Goal: Task Accomplishment & Management: Use online tool/utility

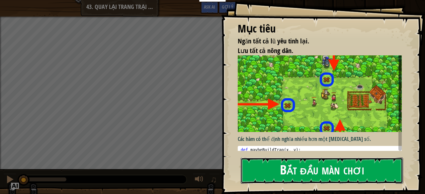
click at [279, 172] on button "Bắt đầu màn chơi" at bounding box center [322, 171] width 163 height 26
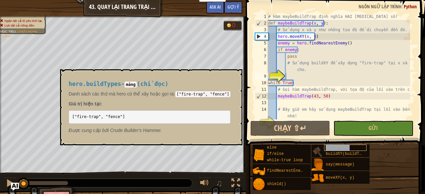
drag, startPoint x: 0, startPoint y: 148, endPoint x: 335, endPoint y: 147, distance: 335.0
click at [335, 147] on span "buildTypes" at bounding box center [338, 148] width 24 height 5
click at [340, 152] on span "buildXY(buildType, x, y)" at bounding box center [354, 154] width 57 height 5
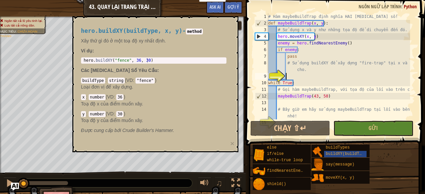
type textarea "hero.buildXY("fence", 36, 30)"
drag, startPoint x: 150, startPoint y: 60, endPoint x: 81, endPoint y: 61, distance: 69.1
click at [81, 61] on div "hero.buildXY("fence", 36, 30) 1 hero . buildXY ( "fence" , 36 , 30 ) הההההההההה…" at bounding box center [154, 60] width 146 height 6
click at [293, 76] on div "# Hàm maybeBuildTrap định nghĩa HAI [MEDICAL_DATA] số! def maybeBuildTrap ( x ,…" at bounding box center [338, 73] width 143 height 120
paste textarea "hero.buildXY("fence", 36, 30)"
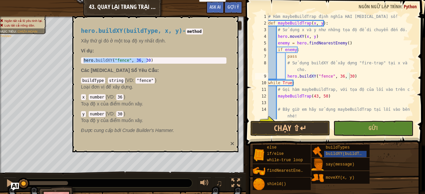
click at [232, 142] on button "×" at bounding box center [232, 143] width 4 height 7
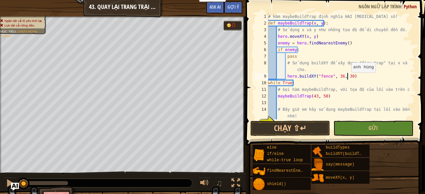
click at [348, 79] on div "# Hàm maybeBuildTrap định nghĩa HAI [MEDICAL_DATA] số! def maybeBuildTrap ( x ,…" at bounding box center [338, 73] width 143 height 120
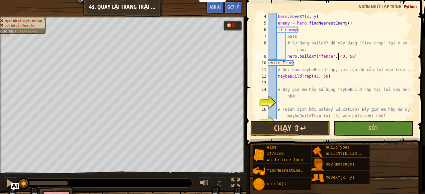
scroll to position [20, 0]
type textarea "hero.buildXY("fence", 43, 50)"
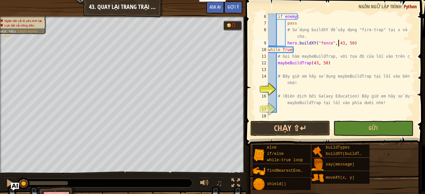
scroll to position [33, 0]
click at [286, 91] on div "if enemy : pass # Sử dụng buildXY để xây dựng "fire-trap" tại x và y đã cho. he…" at bounding box center [338, 73] width 143 height 120
click at [280, 89] on div "if enemy : pass # Sử dụng buildXY để xây dựng "fire-trap" tại x và y đã cho. he…" at bounding box center [338, 73] width 143 height 120
drag, startPoint x: 327, startPoint y: 64, endPoint x: 277, endPoint y: 62, distance: 49.9
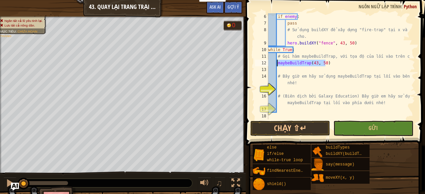
click at [277, 62] on div "if enemy : pass # Sử dụng buildXY để xây dựng "fire-trap" tại x và y đã cho. he…" at bounding box center [338, 73] width 143 height 120
click at [283, 85] on div "if enemy : pass # Sử dụng buildXY để xây dựng "fire-trap" tại x và y đã cho. he…" at bounding box center [338, 73] width 143 height 120
type textarea "# Bây giờ em hãy sử dụng maybeBuildTrap tại lối vào bên trái nhé!"
click at [280, 88] on div "if enemy : pass # Sử dụng buildXY để xây dựng "fire-trap" tại x và y đã cho. he…" at bounding box center [338, 73] width 143 height 120
paste textarea "maybeBuildTrap(43, 50)"
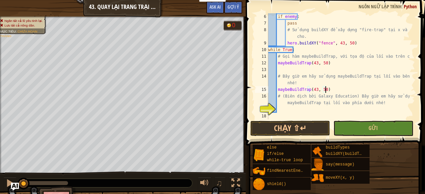
click at [323, 89] on div "if enemy : pass # Sử dụng buildXY để xây dựng "fire-trap" tại x và y đã cho. he…" at bounding box center [338, 73] width 143 height 120
type textarea "maybeBuildTrap(25, 34)"
click at [330, 113] on div "if enemy : pass # Sử dụng buildXY để xây dựng "fire-trap" tại x và y đã cho. he…" at bounding box center [338, 73] width 143 height 120
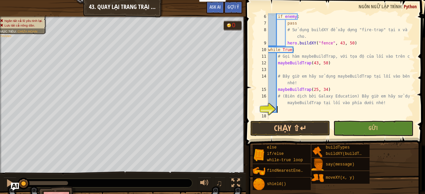
scroll to position [3, 0]
paste textarea "maybeBuildTrap(43, 50)"
click at [267, 129] on button "Chạy ⇧↵" at bounding box center [291, 128] width 80 height 15
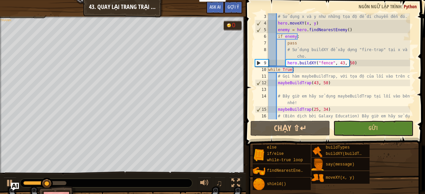
scroll to position [13, 0]
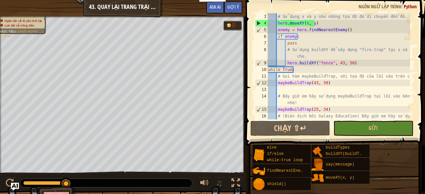
drag, startPoint x: 60, startPoint y: 183, endPoint x: 74, endPoint y: 185, distance: 14.2
click at [74, 185] on div at bounding box center [106, 183] width 172 height 9
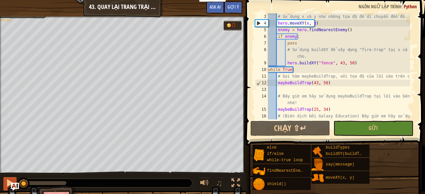
drag, startPoint x: 45, startPoint y: 182, endPoint x: 4, endPoint y: 183, distance: 41.6
click at [4, 183] on div "♫" at bounding box center [123, 182] width 246 height 20
click at [3, 183] on button at bounding box center [9, 184] width 13 height 14
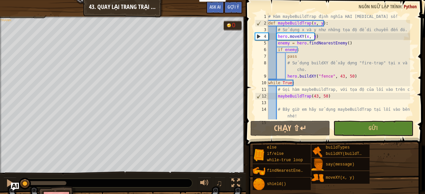
scroll to position [0, 0]
click at [347, 81] on div "# Hàm maybeBuildTrap định nghĩa HAI [MEDICAL_DATA] số! def maybeBuildTrap ( x ,…" at bounding box center [338, 73] width 143 height 120
click at [344, 77] on div "# Hàm maybeBuildTrap định nghĩa HAI [MEDICAL_DATA] số! def maybeBuildTrap ( x ,…" at bounding box center [338, 73] width 143 height 120
click at [339, 75] on div "# Hàm maybeBuildTrap định nghĩa HAI [MEDICAL_DATA] số! def maybeBuildTrap ( x ,…" at bounding box center [338, 73] width 143 height 120
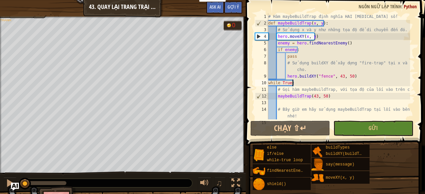
click at [348, 80] on div "# Hàm maybeBuildTrap định nghĩa HAI [MEDICAL_DATA] số! def maybeBuildTrap ( x ,…" at bounding box center [338, 73] width 143 height 120
click at [347, 78] on div "# Hàm maybeBuildTrap định nghĩa HAI [MEDICAL_DATA] số! def maybeBuildTrap ( x ,…" at bounding box center [338, 73] width 143 height 120
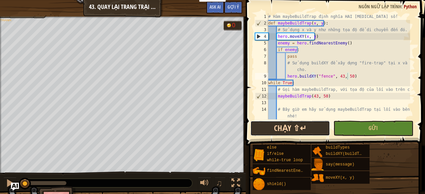
click at [291, 128] on button "Chạy ⇧↵" at bounding box center [291, 128] width 80 height 15
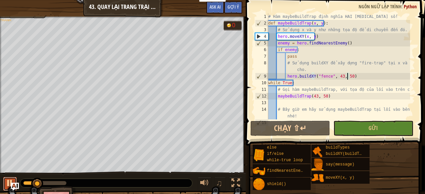
click at [12, 179] on div at bounding box center [10, 183] width 9 height 9
click at [7, 181] on div at bounding box center [10, 183] width 9 height 9
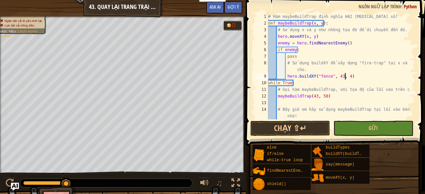
scroll to position [3, 6]
click at [281, 123] on button "Chạy ⇧↵" at bounding box center [291, 128] width 80 height 15
click at [276, 129] on button "Chạy ⇧↵" at bounding box center [291, 128] width 80 height 15
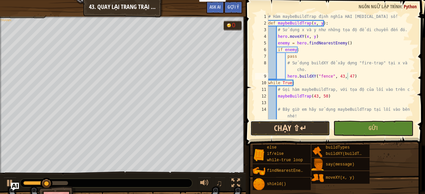
click at [274, 132] on button "Chạy ⇧↵" at bounding box center [291, 128] width 80 height 15
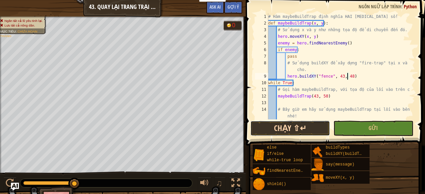
click at [309, 127] on button "Chạy ⇧↵" at bounding box center [291, 128] width 80 height 15
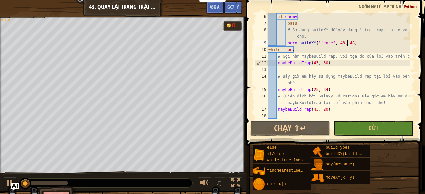
scroll to position [33, 0]
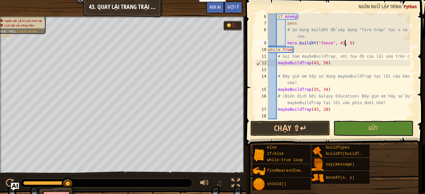
type textarea "hero.buildXY("fence", 43, 50)"
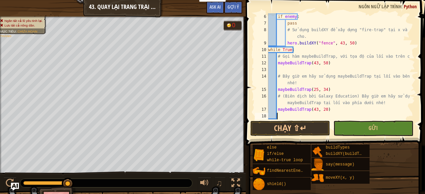
click at [289, 117] on div "if enemy : pass # Sử dụng buildXY để xây dựng "fire-trap" tại x và y đã cho. he…" at bounding box center [338, 73] width 143 height 120
click at [282, 126] on button "Chạy ⇧↵" at bounding box center [291, 128] width 80 height 15
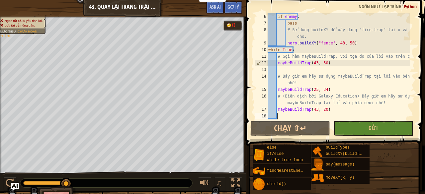
scroll to position [13, 0]
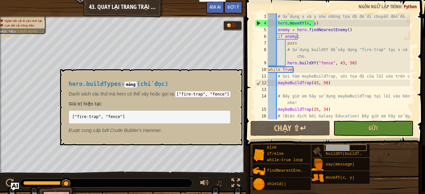
click at [331, 146] on span "buildTypes" at bounding box center [338, 148] width 24 height 5
click at [340, 155] on span "buildXY(buildType, x, y)" at bounding box center [354, 154] width 57 height 5
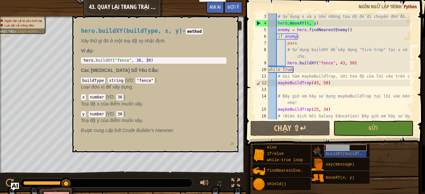
click at [339, 146] on span "buildTypes" at bounding box center [338, 148] width 24 height 5
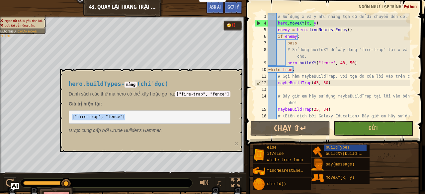
drag, startPoint x: 72, startPoint y: 117, endPoint x: 134, endPoint y: 117, distance: 62.1
click at [134, 117] on pre "["fire-trap", "fence"]" at bounding box center [150, 117] width 162 height 13
copy code "["fire-trap", "fence"]"
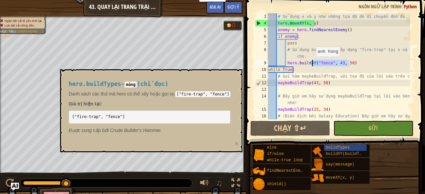
drag, startPoint x: 349, startPoint y: 64, endPoint x: 312, endPoint y: 63, distance: 36.9
click at [312, 63] on div "# Sử dụng x và y như những tọa độ để di chuyển đến đó. hero . moveXY ( x , y ) …" at bounding box center [338, 76] width 143 height 126
paste textarea "["fire-trap", "fence"]"
type textarea "hero.buildXY["fire-trap", "fence"]"
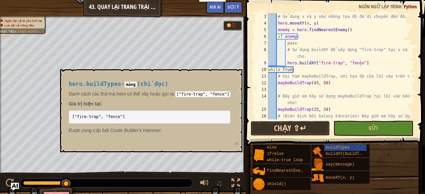
click at [292, 131] on button "Chạy ⇧↵" at bounding box center [291, 128] width 80 height 15
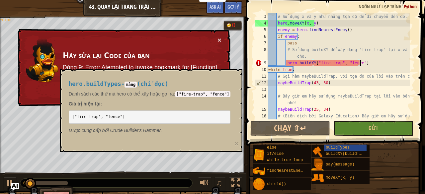
click at [218, 65] on div "× Hãy sửa lại Code của bạn Dòng 9: Error: Atempted to invoke bookmark for [Func…" at bounding box center [123, 68] width 215 height 78
click at [235, 143] on button "×" at bounding box center [237, 143] width 4 height 7
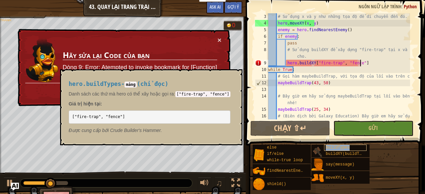
click at [328, 149] on span "buildTypes" at bounding box center [338, 148] width 24 height 5
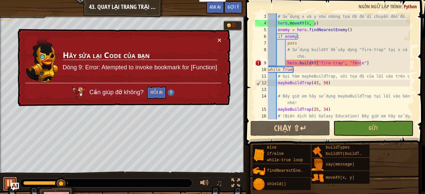
click at [8, 179] on div at bounding box center [10, 183] width 9 height 9
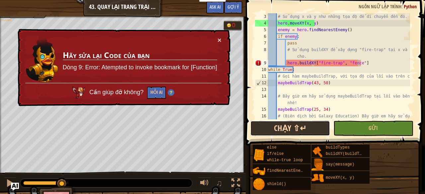
click at [311, 132] on button "Chạy ⇧↵" at bounding box center [291, 128] width 80 height 15
click at [301, 131] on button "Chạy ⇧↵" at bounding box center [291, 128] width 80 height 15
click at [295, 127] on button "Chạy ⇧↵" at bounding box center [291, 128] width 80 height 15
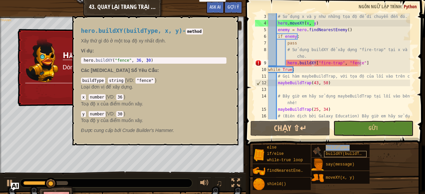
click at [331, 151] on div "buildTypes buildXY(buildType, x, y)" at bounding box center [341, 151] width 58 height 13
click at [331, 152] on span "buildXY(buildType, x, y)" at bounding box center [354, 154] width 57 height 5
type textarea "hero.buildXY("fence", 36, 30)"
click at [148, 61] on div "hero . buildXY ( "fence" , 36 , 30 )" at bounding box center [153, 65] width 143 height 15
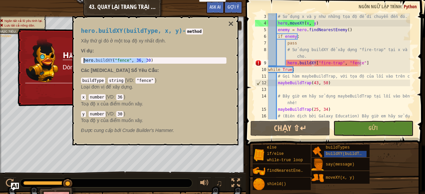
drag, startPoint x: 148, startPoint y: 61, endPoint x: 80, endPoint y: 62, distance: 67.8
click at [80, 62] on div "hero.buildXY(buildType, x, y) - method Xây thứ gì đó ở một toạ độ xy nhất định.…" at bounding box center [153, 81] width 155 height 119
click at [357, 61] on div "# Sử dụng x và y như những tọa độ để di chuyển đến đó. hero . moveXY ( x , y ) …" at bounding box center [338, 76] width 143 height 126
click at [370, 61] on div "# Sử dụng x và y như những tọa độ để di chuyển đến đó. hero . moveXY ( x , y ) …" at bounding box center [338, 76] width 143 height 126
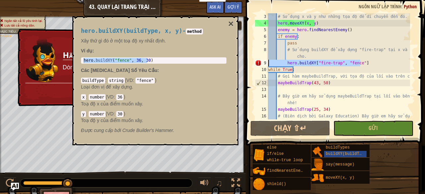
drag, startPoint x: 370, startPoint y: 61, endPoint x: 259, endPoint y: 62, distance: 111.7
click at [259, 62] on div "hero.buildXY["fire-trap", "fence"] 3 4 5 6 7 8 9 10 11 12 13 14 15 16 # Sử dụng…" at bounding box center [335, 66] width 162 height 106
paste textarea "hero.buildXY("fence", 36, 30)"
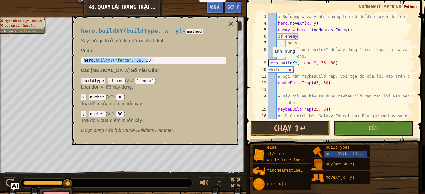
click at [269, 63] on div "# Sử dụng x và y như những tọa độ để di chuyển đến đó. hero . moveXY ( x , y ) …" at bounding box center [338, 76] width 143 height 126
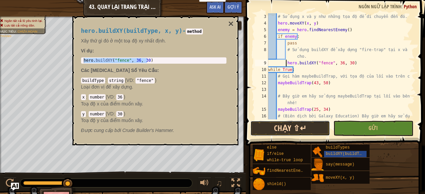
click at [313, 123] on button "Chạy ⇧↵" at bounding box center [291, 128] width 80 height 15
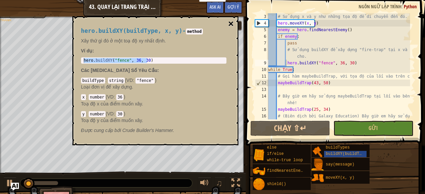
click at [231, 25] on button "×" at bounding box center [230, 23] width 5 height 9
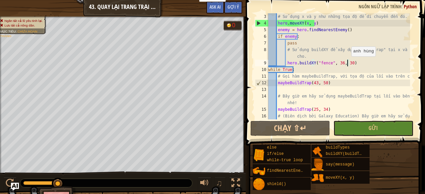
click at [348, 63] on div "# Sử dụng x và y như những tọa độ để di chuyển đến đó. hero . moveXY ( x , y ) …" at bounding box center [338, 76] width 143 height 126
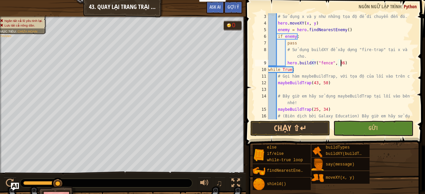
drag, startPoint x: 345, startPoint y: 65, endPoint x: 364, endPoint y: 65, distance: 19.6
click at [364, 65] on div "# Sử dụng x và y như những tọa độ để di chuyển đến đó. hero . moveXY ( x , y ) …" at bounding box center [338, 76] width 143 height 126
drag, startPoint x: 416, startPoint y: 54, endPoint x: 413, endPoint y: 51, distance: 4.7
click at [416, 54] on span at bounding box center [336, 63] width 185 height 165
click at [344, 64] on div "# Sử dụng x và y như những tọa độ để di chuyển đến đó. hero . moveXY ( x , y ) …" at bounding box center [338, 76] width 143 height 126
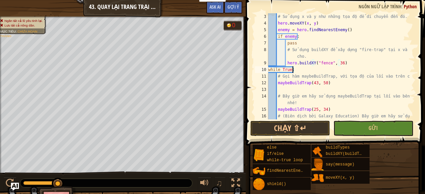
click at [335, 67] on div "# Sử dụng x và y như những tọa độ để di chuyển đến đó. hero . moveXY ( x , y ) …" at bounding box center [338, 76] width 143 height 126
click at [329, 64] on div "# Sử dụng x và y như những tọa độ để di chuyển đến đó. hero . moveXY ( x , y ) …" at bounding box center [338, 76] width 143 height 126
type textarea "hero.buildXY("fence", 36)"
click at [329, 87] on div "# Sử dụng x và y như những tọa độ để di chuyển đến đó. hero . moveXY ( x , y ) …" at bounding box center [338, 76] width 143 height 126
click at [330, 97] on div "# Sử dụng x và y như những tọa độ để di chuyển đến đó. hero . moveXY ( x , y ) …" at bounding box center [338, 76] width 143 height 126
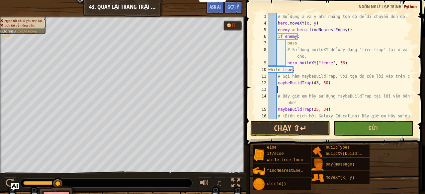
type textarea "# Bây giờ em hãy sử dụng maybeBuildTrap tại lối vào bên trái nhé!"
click at [336, 105] on div "# Sử dụng x và y như những tọa độ để di chuyển đến đó. hero . moveXY ( x , y ) …" at bounding box center [338, 76] width 143 height 126
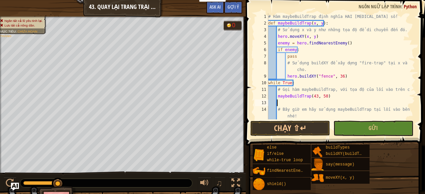
click at [311, 101] on div "# Hàm maybeBuildTrap định nghĩa HAI [MEDICAL_DATA] số! def maybeBuildTrap ( x ,…" at bounding box center [338, 73] width 143 height 120
click at [325, 91] on div "# Hàm maybeBuildTrap định nghĩa HAI [MEDICAL_DATA] số! def maybeBuildTrap ( x ,…" at bounding box center [338, 73] width 143 height 120
click at [328, 82] on div "# Hàm maybeBuildTrap định nghĩa HAI [MEDICAL_DATA] số! def maybeBuildTrap ( x ,…" at bounding box center [338, 73] width 143 height 120
click at [317, 107] on div "# Hàm maybeBuildTrap định nghĩa HAI [MEDICAL_DATA] số! def maybeBuildTrap ( x ,…" at bounding box center [338, 73] width 143 height 120
type textarea "# Bây giờ em hãy sử dụng maybeBuildTrap tại lối vào bên trái nhé!"
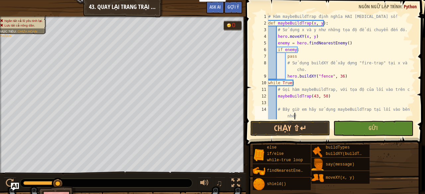
drag, startPoint x: 315, startPoint y: 114, endPoint x: 308, endPoint y: 118, distance: 7.8
click at [314, 114] on div "# Hàm maybeBuildTrap định nghĩa HAI [MEDICAL_DATA] số! def maybeBuildTrap ( x ,…" at bounding box center [338, 73] width 143 height 120
click at [292, 100] on div "# Hàm maybeBuildTrap định nghĩa HAI [MEDICAL_DATA] số! def maybeBuildTrap ( x ,…" at bounding box center [338, 73] width 143 height 120
click at [297, 116] on div "# Hàm maybeBuildTrap định nghĩa HAI [MEDICAL_DATA] số! def maybeBuildTrap ( x ,…" at bounding box center [338, 73] width 143 height 120
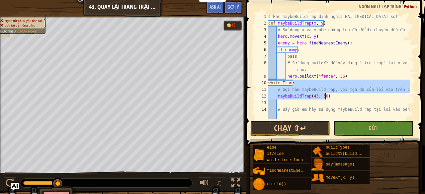
drag, startPoint x: 343, startPoint y: 81, endPoint x: 344, endPoint y: 96, distance: 14.4
click at [344, 96] on div "# Hàm maybeBuildTrap định nghĩa HAI [MEDICAL_DATA] số! def maybeBuildTrap ( x ,…" at bounding box center [338, 73] width 143 height 120
type textarea "# Gọi hàm maybeBuildTrap, với tọa độ của lối vào trên cùng. maybeBuildTrap(43, …"
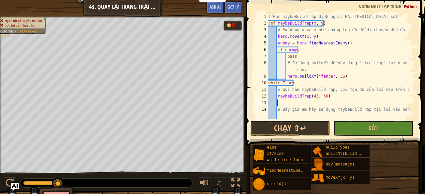
drag, startPoint x: 340, startPoint y: 103, endPoint x: 335, endPoint y: 112, distance: 9.7
click at [339, 103] on div "# Hàm maybeBuildTrap định nghĩa HAI [MEDICAL_DATA] số! def maybeBuildTrap ( x ,…" at bounding box center [338, 73] width 143 height 120
drag, startPoint x: 328, startPoint y: 119, endPoint x: 317, endPoint y: 117, distance: 10.6
click at [322, 122] on div "1 2 3 4 5 6 7 8 9 10 11 12 13 14 15 # Hàm maybeBuildTrap định nghĩa HAI [MEDICA…" at bounding box center [334, 85] width 181 height 165
type textarea "maybeBuildTrap(43, 20)"
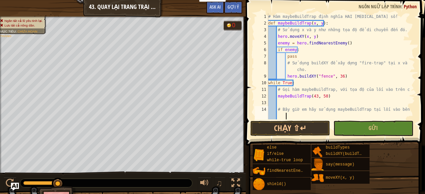
scroll to position [33, 0]
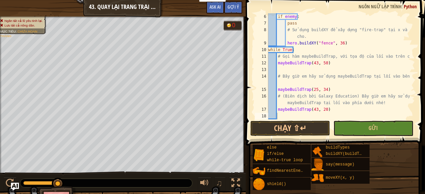
click at [286, 137] on span at bounding box center [336, 63] width 185 height 165
click at [283, 131] on button "Chạy ⇧↵" at bounding box center [291, 128] width 80 height 15
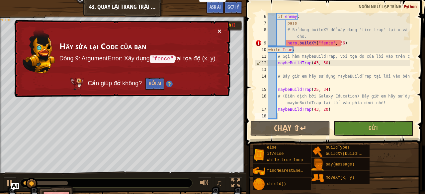
click at [220, 28] on button "×" at bounding box center [220, 31] width 4 height 7
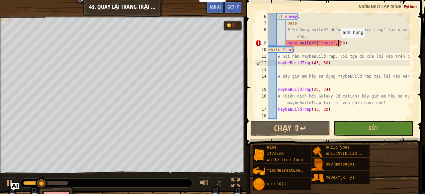
click at [338, 45] on div "if enemy : pass # Sử dụng buildXY để xây dựng "fire-trap" tại x và y đã cho. he…" at bounding box center [338, 73] width 143 height 120
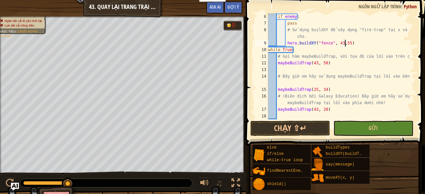
scroll to position [3, 6]
click at [280, 133] on button "Chạy ⇧↵" at bounding box center [291, 128] width 80 height 15
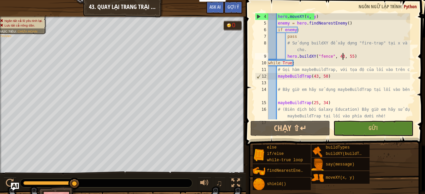
scroll to position [33, 0]
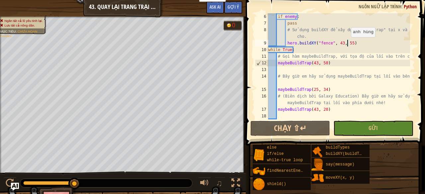
click at [348, 44] on div "if enemy : pass # Sử dụng buildXY để xây dựng "fire-trap" tại x và y đã cho. he…" at bounding box center [338, 73] width 143 height 120
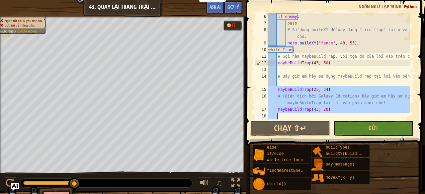
drag, startPoint x: 266, startPoint y: 89, endPoint x: 335, endPoint y: 118, distance: 75.2
click at [335, 118] on div "hero.buildXY("fence", 43, 55) 6 7 8 9 10 11 12 13 14 15 16 17 18 if enemy : pas…" at bounding box center [335, 66] width 162 height 106
type textarea "maybeBuildTrap(43, 20)"
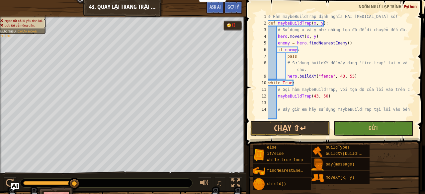
scroll to position [7, 0]
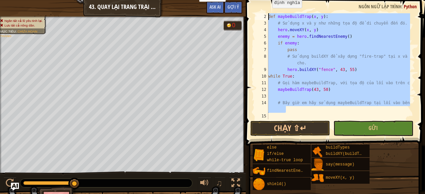
drag, startPoint x: 285, startPoint y: 107, endPoint x: 268, endPoint y: 13, distance: 95.4
click at [268, 13] on div "2 3 4 5 6 7 8 9 10 11 12 13 14 15 def maybeBuildTrap ( x , y ) : # Sử dụng x và…" at bounding box center [335, 66] width 162 height 106
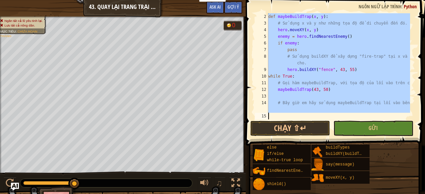
drag, startPoint x: 268, startPoint y: 14, endPoint x: 304, endPoint y: 108, distance: 100.7
click at [304, 108] on div "def maybeBuildTrap(x, y): # Sử dụng x và y như những tọa độ để di chuyển đến đó…" at bounding box center [335, 66] width 162 height 106
click at [280, 102] on div "def maybeBuildTrap ( x , y ) : # Sử dụng x và y như những tọa độ để di chuyển đ…" at bounding box center [338, 66] width 143 height 106
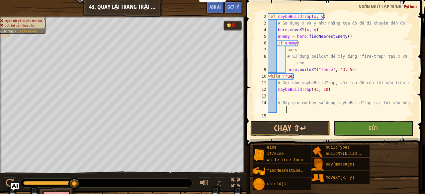
click at [282, 109] on div "def maybeBuildTrap ( x , y ) : # Sử dụng x và y như những tọa độ để di chuyển đ…" at bounding box center [338, 73] width 143 height 120
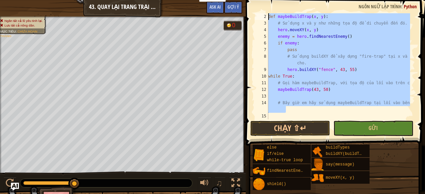
drag, startPoint x: 288, startPoint y: 112, endPoint x: 259, endPoint y: 17, distance: 99.8
click at [259, 17] on div "# Bây giờ em hãy sử dụng maybeBuildTrap tại lối vào bên trái 2 3 4 5 6 7 8 9 10…" at bounding box center [335, 66] width 162 height 106
click at [297, 110] on div "def maybeBuildTrap ( x , y ) : # Sử dụng x và y như những tọa độ để di chuyển đ…" at bounding box center [338, 66] width 143 height 106
type textarea "# Bây giờ em hãy sử dụng maybeBuildTrap tại lối vào bên trái"
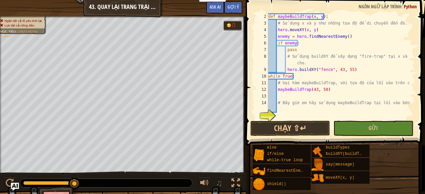
scroll to position [20, 0]
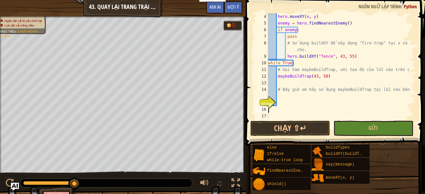
paste textarea "# Bây giờ em hãy sử dụng maybeBuildTrap tại lối vào bên trái"
type textarea "# Bây giờ em hãy sử dụng maybeBuildTrap tại lối vào bên trái"
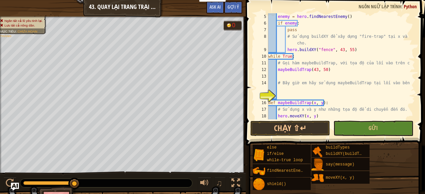
scroll to position [47, 0]
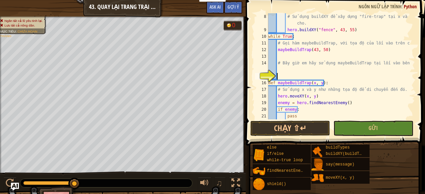
click at [277, 76] on div "# Sử dụng buildXY để xây dựng "fire-trap" tại x và y đã cho. hero . buildXY ( "…" at bounding box center [338, 79] width 143 height 133
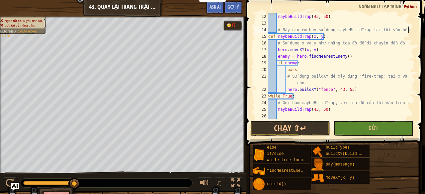
scroll to position [100, 0]
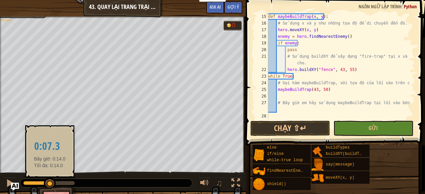
click at [50, 183] on div at bounding box center [36, 183] width 27 height 4
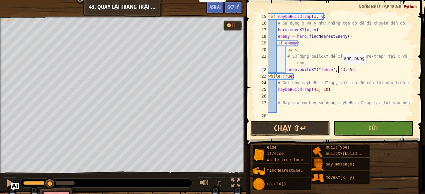
click at [339, 70] on div "def maybeBuildTrap ( x , y ) : # Sử dụng x và y như những tọa độ để di chuyển đ…" at bounding box center [338, 73] width 143 height 120
click at [313, 90] on div "def maybeBuildTrap ( x , y ) : # Sử dụng x và y như những tọa độ để di chuyển đ…" at bounding box center [338, 73] width 143 height 120
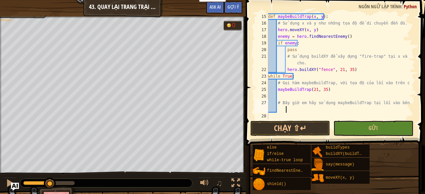
click at [283, 111] on div "def maybeBuildTrap ( x , y ) : # Sử dụng x và y như những tọa độ để di chuyển đ…" at bounding box center [338, 73] width 143 height 120
type textarea "# Bây giờ em hãy sử dụng maybeBuildTrap tại lối vào bên trái"
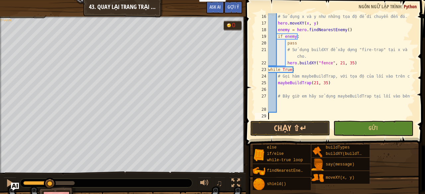
scroll to position [113, 0]
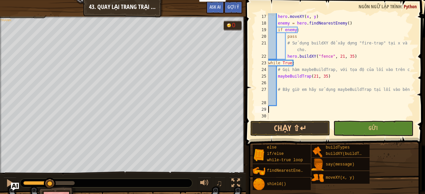
paste textarea "# Bây giờ em hãy sử dụng maybeBuildTrap tại lối vào bên trái"
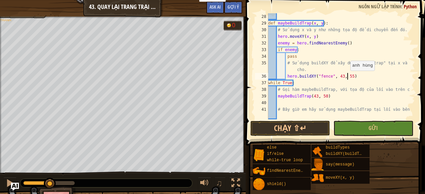
click at [347, 77] on div "def maybeBuildTrap ( x , y ) : # Sử dụng x và y như những tọa độ để di chuyển đ…" at bounding box center [338, 73] width 143 height 120
click at [322, 98] on div "def maybeBuildTrap ( x , y ) : # Sử dụng x và y như những tọa độ để di chuyển đ…" at bounding box center [338, 73] width 143 height 120
click at [323, 98] on div "def maybeBuildTrap ( x , y ) : # Sử dụng x và y như những tọa độ để di chuyển đ…" at bounding box center [338, 73] width 143 height 120
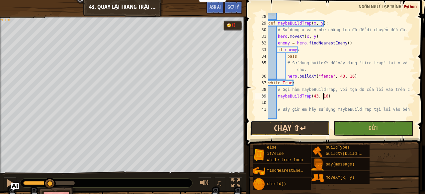
click at [306, 127] on button "Chạy ⇧↵" at bounding box center [291, 128] width 80 height 15
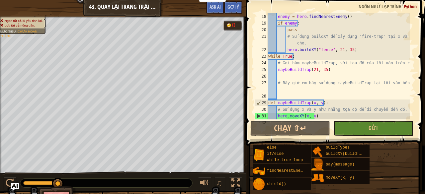
scroll to position [120, 0]
click at [278, 93] on div "enemy = hero . findNearestEnemy ( ) if enemy : pass # Sử dụng buildXY để xây dự…" at bounding box center [338, 73] width 143 height 120
type textarea "# Bây giờ em hãy sử dụng maybeBuildTrap tại lối vào bên trái"
click at [279, 94] on div "enemy = hero . findNearestEnemy ( ) if enemy : pass # Sử dụng buildXY để xây dự…" at bounding box center [338, 73] width 143 height 120
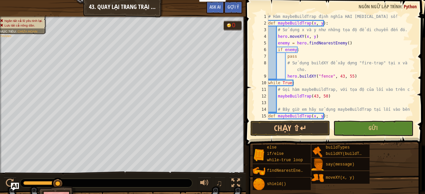
scroll to position [86, 0]
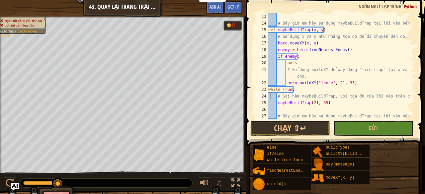
click at [272, 94] on div "# Bây giờ em hãy sử dụng maybeBuildTrap tại lối vào bên trái def maybeBuildTrap…" at bounding box center [338, 73] width 143 height 120
click at [401, 116] on div "# Bây giờ em hãy sử dụng maybeBuildTrap tại lối vào bên trái def maybeBuildTrap…" at bounding box center [338, 73] width 143 height 120
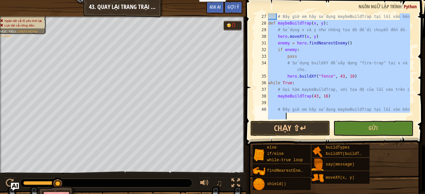
scroll to position [193, 0]
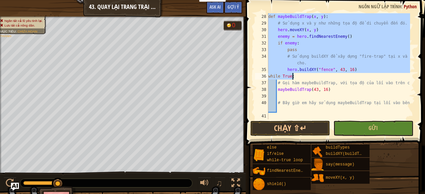
drag, startPoint x: 401, startPoint y: 116, endPoint x: 319, endPoint y: 79, distance: 90.4
click at [319, 79] on div "def maybeBuildTrap ( x , y ) : # Sử dụng x và y như những tọa độ để di chuyển đ…" at bounding box center [338, 73] width 143 height 120
click at [325, 92] on div "def maybeBuildTrap ( x , y ) : # Sử dụng x và y như những tọa độ để di chuyển đ…" at bounding box center [338, 73] width 143 height 120
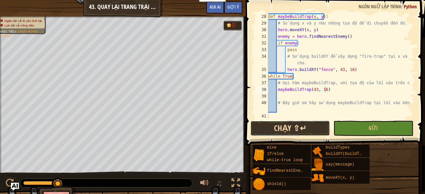
click at [288, 125] on button "Chạy ⇧↵" at bounding box center [291, 128] width 80 height 15
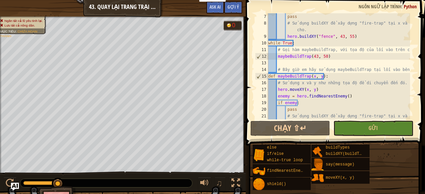
scroll to position [20, 0]
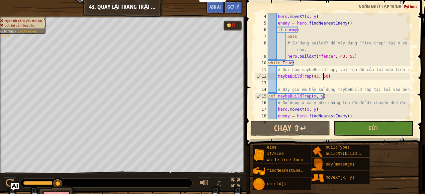
click at [323, 75] on div "hero . moveXY ( x , y ) enemy = hero . findNearestEnemy ( ) if enemy : pass # S…" at bounding box center [338, 73] width 143 height 120
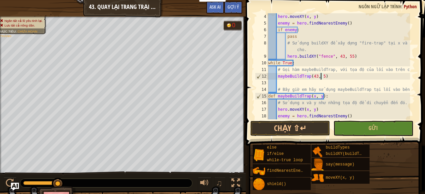
scroll to position [3, 4]
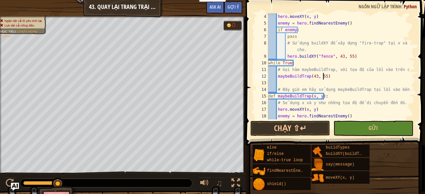
click at [321, 76] on div "hero . moveXY ( x , y ) enemy = hero . findNearestEnemy ( ) if enemy : pass # S…" at bounding box center [338, 73] width 143 height 120
click at [321, 77] on div "hero . moveXY ( x , y ) enemy = hero . findNearestEnemy ( ) if enemy : pass # S…" at bounding box center [338, 73] width 143 height 120
click at [276, 131] on button "Chạy ⇧↵" at bounding box center [291, 128] width 80 height 15
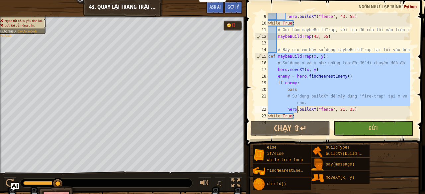
scroll to position [193, 0]
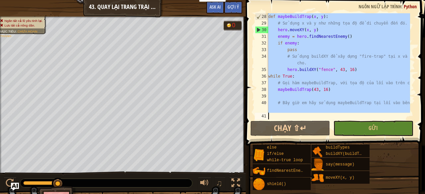
drag, startPoint x: 269, startPoint y: 56, endPoint x: 343, endPoint y: 115, distance: 94.8
click at [343, 115] on div "def maybeBuildTrap ( x , y ) : # Sử dụng x và y như những tọa độ để di chuyển đ…" at bounding box center [338, 73] width 143 height 120
type textarea "# Bây giờ em hãy sử dụng maybeBuildTrap tại lối vào bên trái"
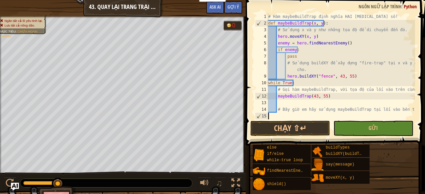
scroll to position [3, 0]
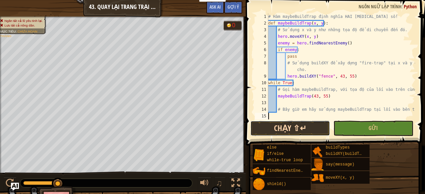
click at [320, 122] on button "Chạy ⇧↵" at bounding box center [291, 128] width 80 height 15
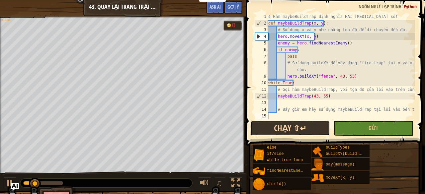
click at [317, 125] on button "Chạy ⇧↵" at bounding box center [291, 128] width 80 height 15
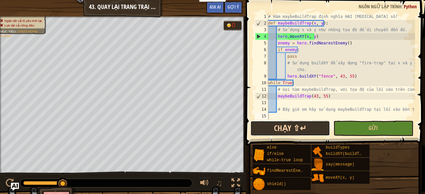
click at [293, 124] on button "Chạy ⇧↵" at bounding box center [291, 128] width 80 height 15
click at [295, 123] on button "Chạy ⇧↵" at bounding box center [291, 128] width 80 height 15
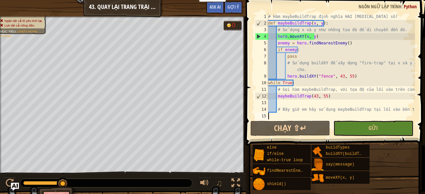
scroll to position [186, 0]
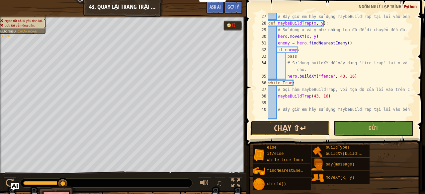
click at [292, 129] on button "Chạy ⇧↵" at bounding box center [291, 128] width 80 height 15
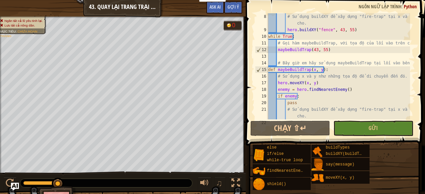
scroll to position [0, 0]
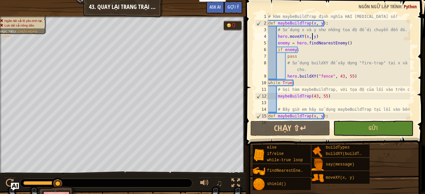
click at [312, 36] on div "# Hàm maybeBuildTrap định nghĩa HAI [MEDICAL_DATA] số! def maybeBuildTrap ( x ,…" at bounding box center [338, 73] width 143 height 120
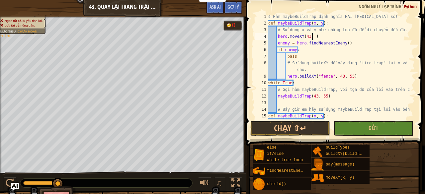
scroll to position [3, 4]
click at [296, 129] on button "Chạy ⇧↵" at bounding box center [291, 128] width 80 height 15
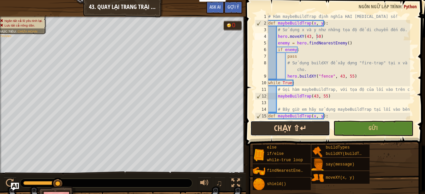
click at [284, 122] on button "Chạy ⇧↵" at bounding box center [291, 128] width 80 height 15
click at [300, 127] on button "Chạy ⇧↵" at bounding box center [291, 128] width 80 height 15
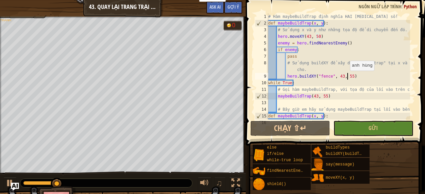
click at [347, 77] on div "# Hàm maybeBuildTrap định nghĩa HAI [MEDICAL_DATA] số! def maybeBuildTrap ( x ,…" at bounding box center [338, 73] width 143 height 120
click at [347, 75] on div "# Hàm maybeBuildTrap định nghĩa HAI [MEDICAL_DATA] số! def maybeBuildTrap ( x ,…" at bounding box center [338, 73] width 143 height 120
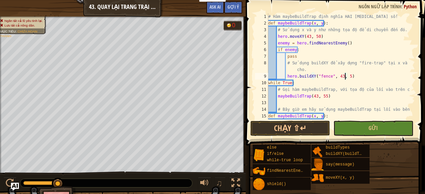
type textarea "hero.buildXY("fence", 43, 50)"
